Goal: Feedback & Contribution: Leave review/rating

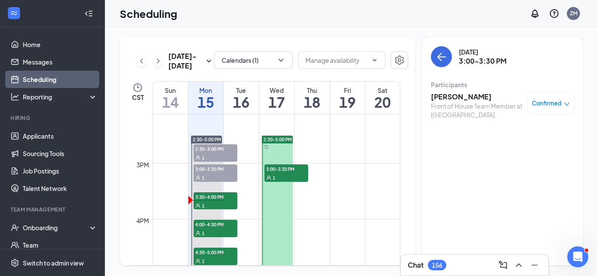
scroll to position [8, 0]
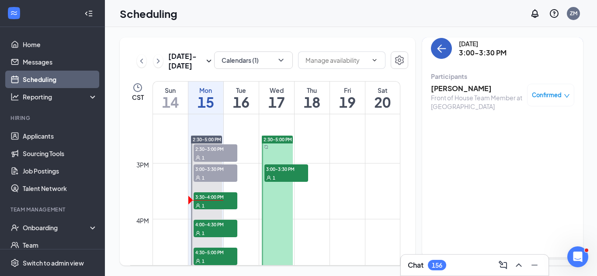
click at [446, 53] on button "back-button" at bounding box center [441, 48] width 21 height 21
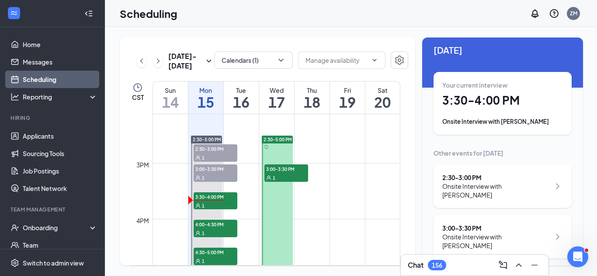
click at [471, 110] on div "Your current interview 3:30 - 4:00 PM Onsite Interview with [PERSON_NAME]" at bounding box center [502, 103] width 121 height 45
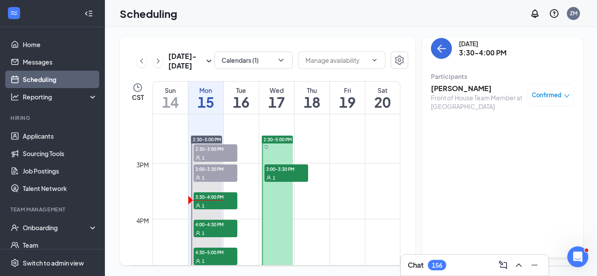
click at [459, 88] on h3 "[PERSON_NAME]" at bounding box center [477, 89] width 92 height 10
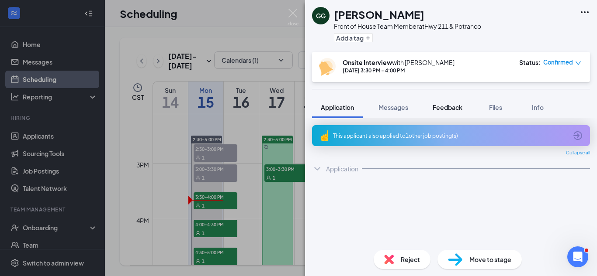
click at [459, 110] on span "Feedback" at bounding box center [447, 108] width 30 height 8
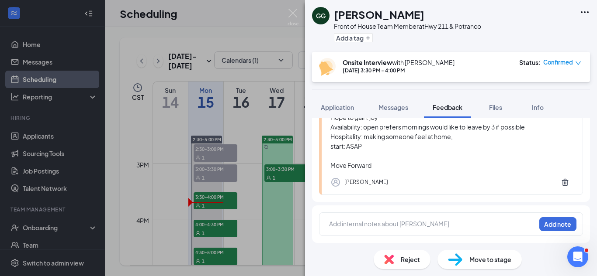
scroll to position [121, 0]
click at [459, 229] on div at bounding box center [432, 224] width 206 height 9
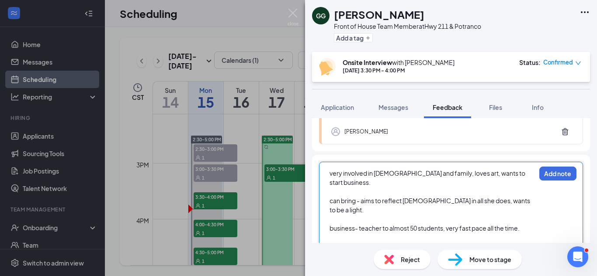
scroll to position [164, 0]
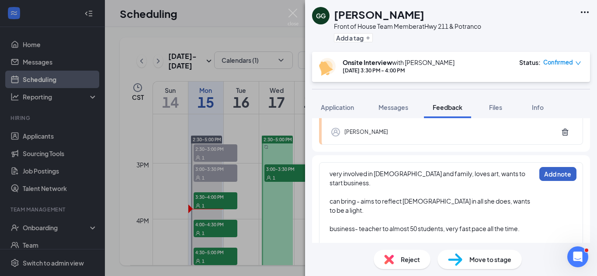
click at [559, 180] on button "Add note" at bounding box center [557, 174] width 37 height 14
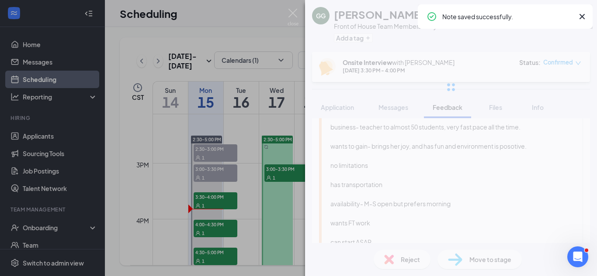
scroll to position [0, 0]
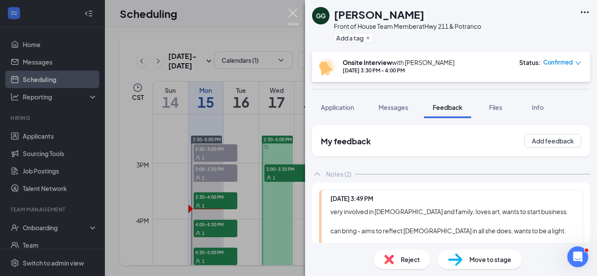
click at [293, 14] on img at bounding box center [292, 17] width 11 height 17
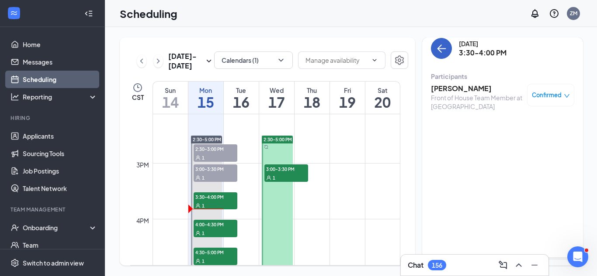
click at [444, 49] on icon "ArrowLeft" at bounding box center [442, 48] width 8 height 1
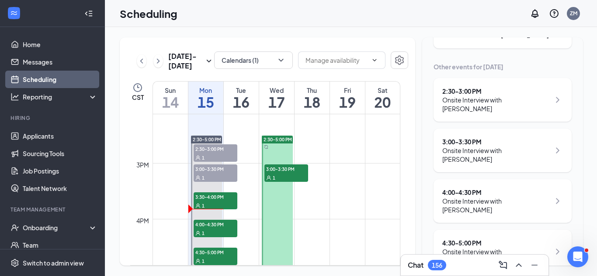
scroll to position [99, 0]
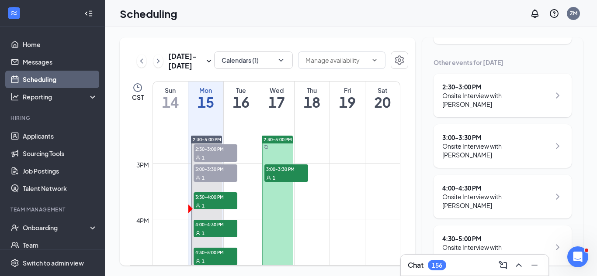
click at [461, 193] on div "Onsite Interview with [PERSON_NAME]" at bounding box center [496, 201] width 108 height 17
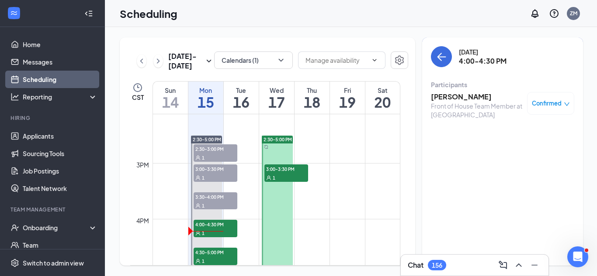
click at [467, 101] on h3 "[PERSON_NAME]" at bounding box center [477, 97] width 92 height 10
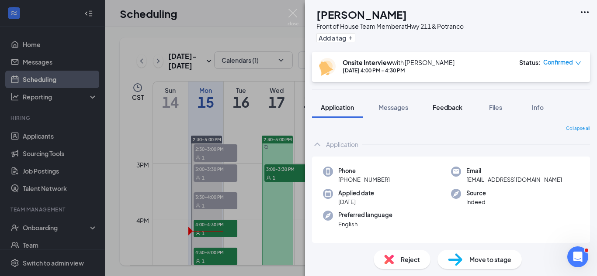
click at [466, 108] on button "Feedback" at bounding box center [447, 108] width 47 height 22
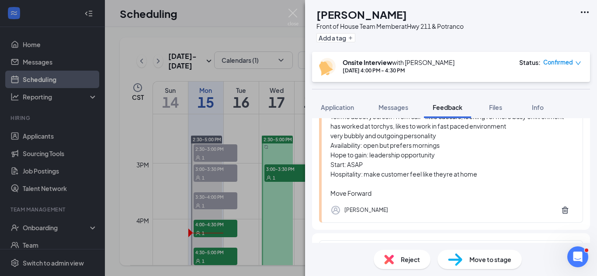
scroll to position [123, 0]
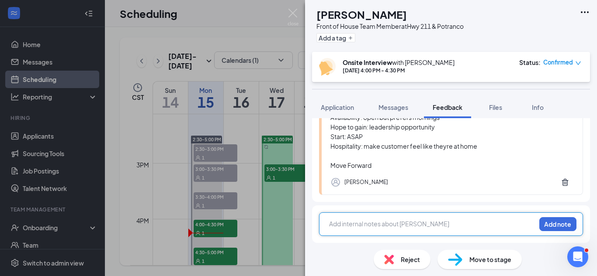
click at [444, 222] on div at bounding box center [432, 224] width 206 height 9
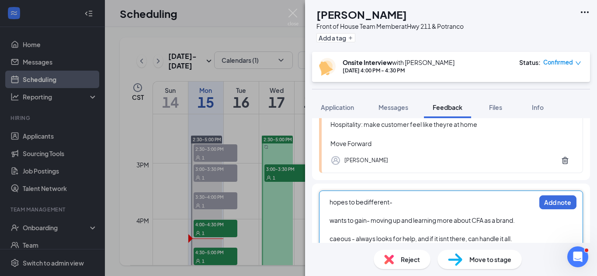
scroll to position [144, 0]
click at [470, 213] on div at bounding box center [432, 212] width 206 height 9
click at [468, 201] on div "hopes to bedifferent-" at bounding box center [432, 203] width 206 height 9
click at [365, 203] on span "hopes to bedifferent-" at bounding box center [360, 204] width 63 height 8
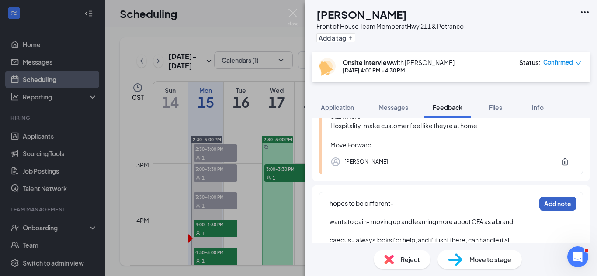
click at [539, 200] on button "Add note" at bounding box center [557, 204] width 37 height 14
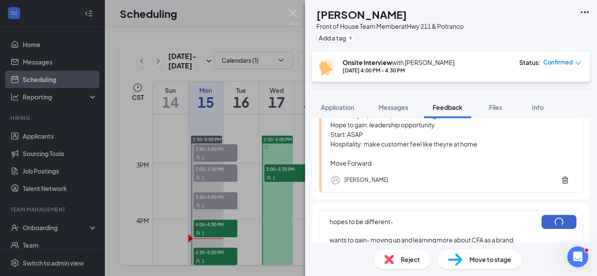
scroll to position [123, 0]
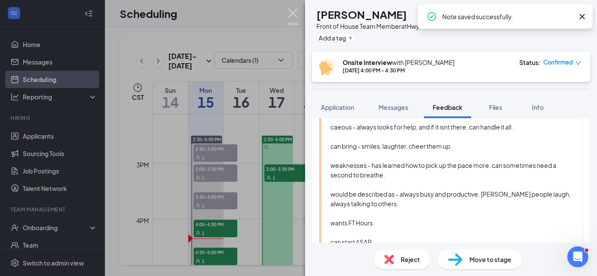
click at [295, 14] on img at bounding box center [292, 17] width 11 height 17
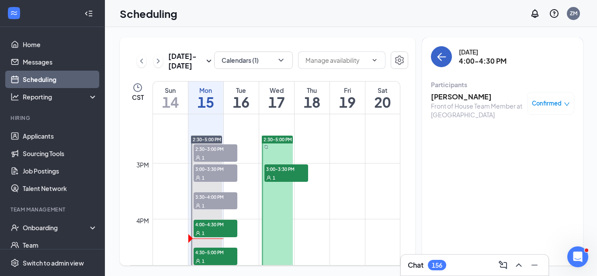
click at [448, 59] on button "back-button" at bounding box center [441, 56] width 21 height 21
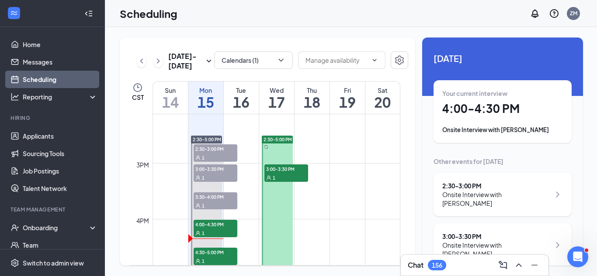
scroll to position [99, 0]
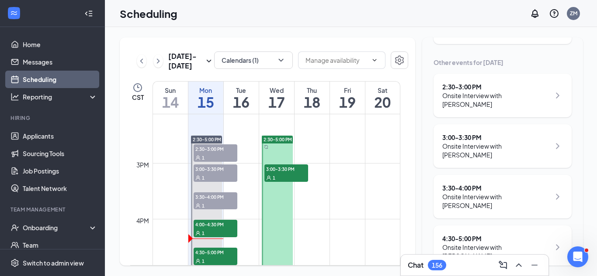
click at [488, 235] on div "4:30 - 5:00 PM" at bounding box center [496, 239] width 108 height 9
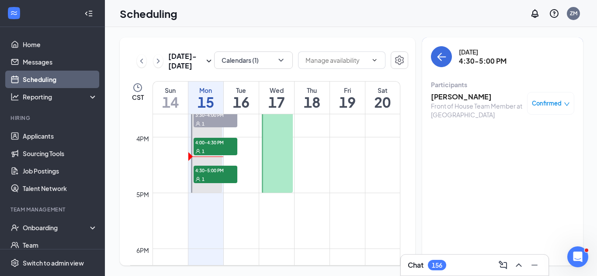
click at [456, 99] on h3 "[PERSON_NAME]" at bounding box center [477, 97] width 92 height 10
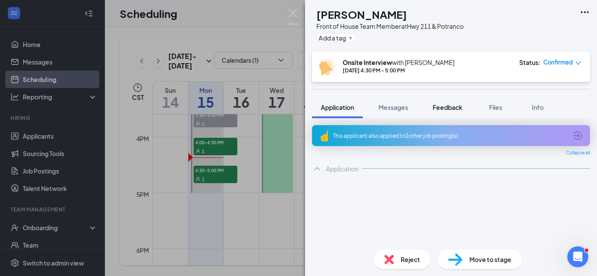
click at [448, 106] on span "Feedback" at bounding box center [447, 108] width 30 height 8
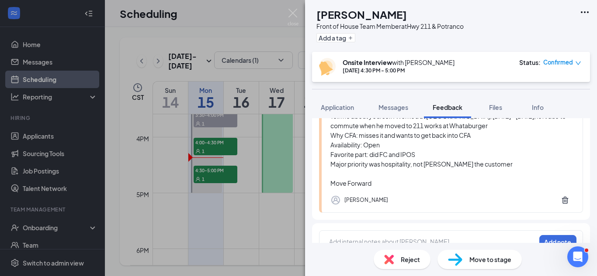
scroll to position [114, 0]
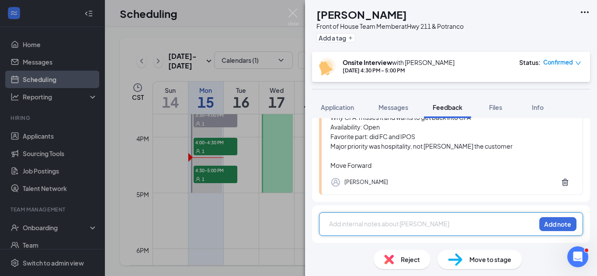
click at [426, 224] on div at bounding box center [432, 224] width 206 height 9
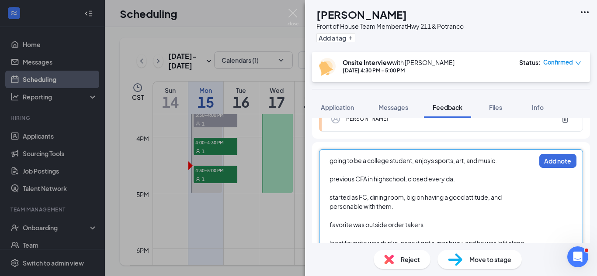
scroll to position [176, 0]
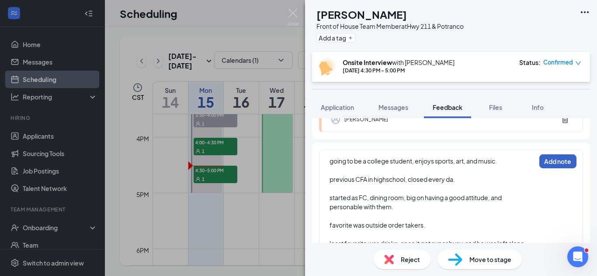
click at [548, 164] on button "Add note" at bounding box center [557, 162] width 37 height 14
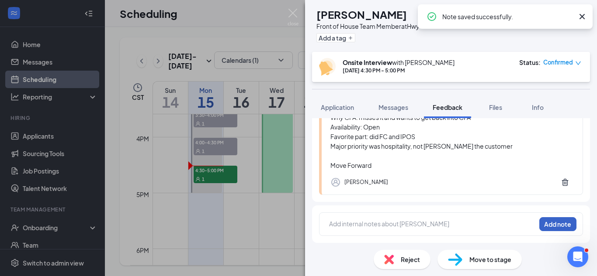
scroll to position [476, 0]
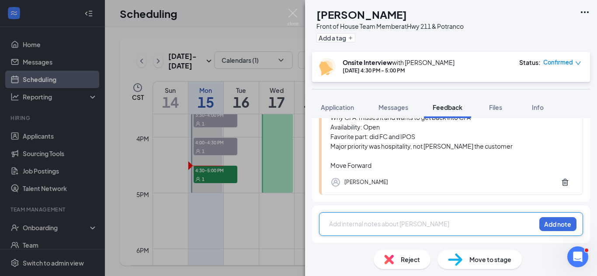
click at [460, 228] on div at bounding box center [432, 224] width 206 height 9
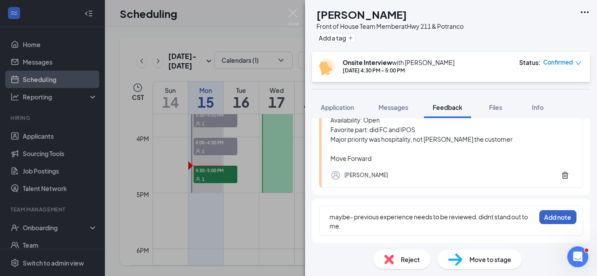
click at [539, 225] on button "Add note" at bounding box center [557, 218] width 37 height 14
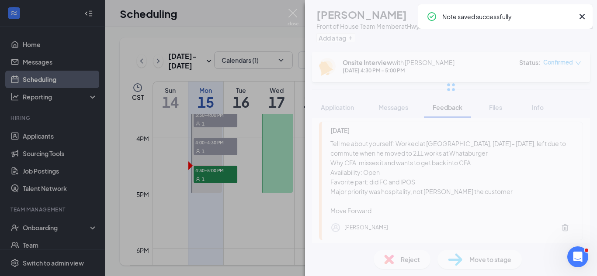
scroll to position [0, 0]
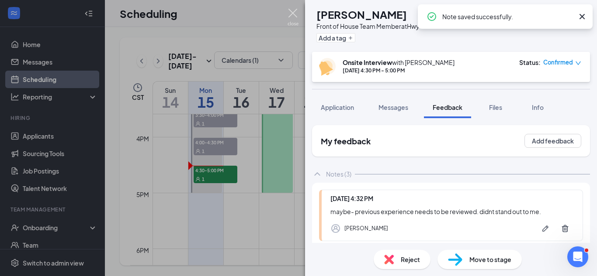
click at [288, 17] on img at bounding box center [292, 17] width 11 height 17
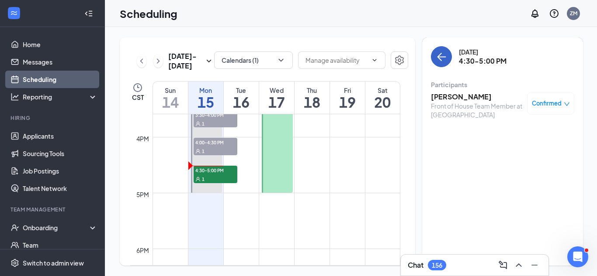
click at [435, 60] on button "back-button" at bounding box center [441, 56] width 21 height 21
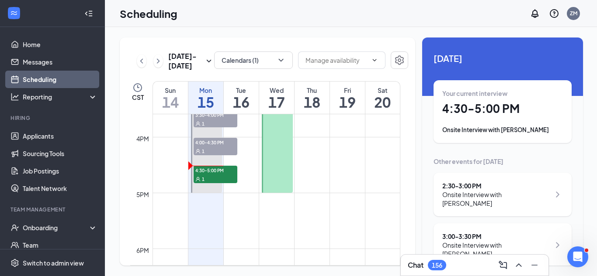
scroll to position [108, 0]
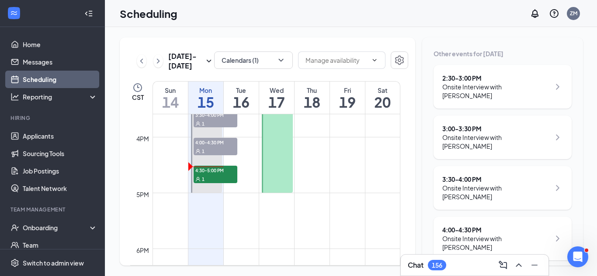
click at [491, 237] on div "Onsite Interview with [PERSON_NAME]" at bounding box center [496, 243] width 108 height 17
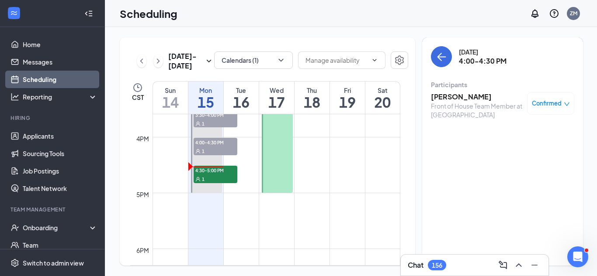
click at [480, 94] on h3 "[PERSON_NAME]" at bounding box center [477, 97] width 92 height 10
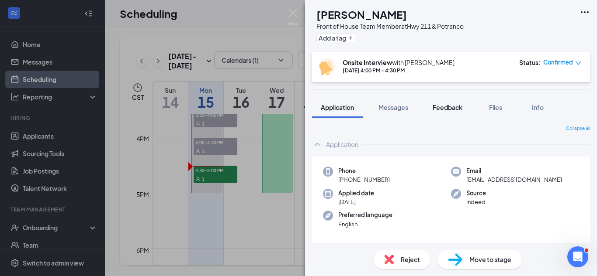
click at [460, 107] on span "Feedback" at bounding box center [447, 108] width 30 height 8
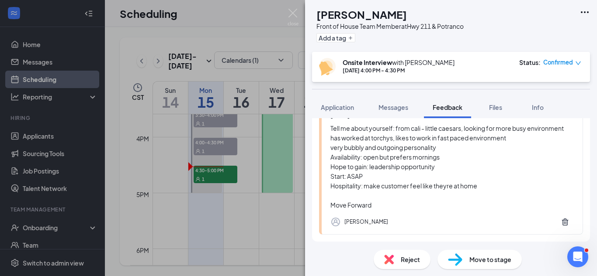
scroll to position [399, 0]
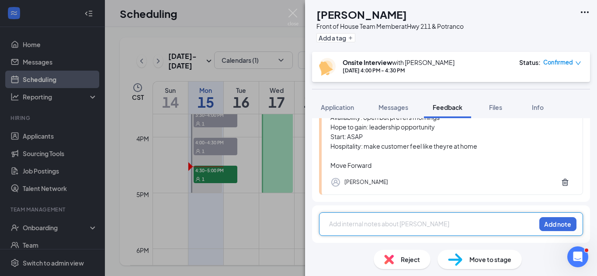
click at [423, 223] on div at bounding box center [432, 224] width 206 height 9
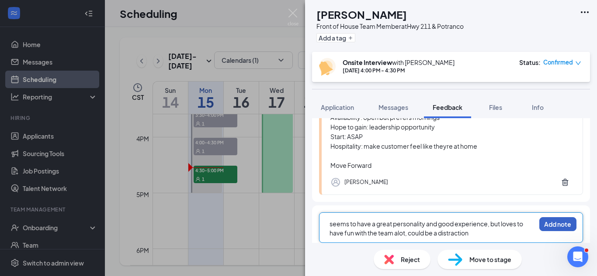
click at [553, 226] on button "Add note" at bounding box center [557, 225] width 37 height 14
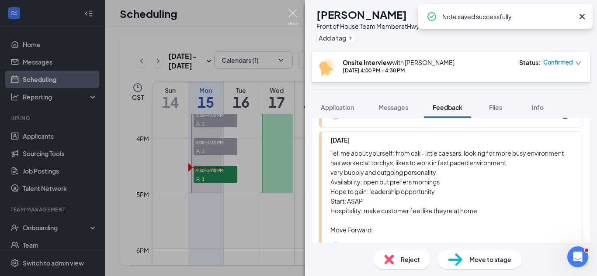
click at [296, 15] on img at bounding box center [292, 17] width 11 height 17
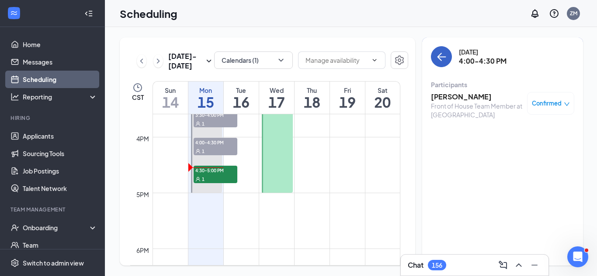
click at [438, 59] on icon "ArrowLeft" at bounding box center [441, 57] width 10 height 10
